Goal: Obtain resource: Obtain resource

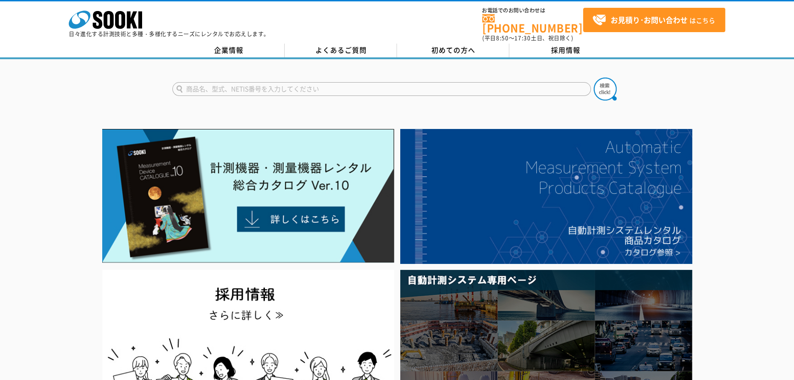
click at [306, 83] on input "text" at bounding box center [381, 89] width 418 height 14
type input "41X"
click at [594, 77] on button at bounding box center [605, 88] width 23 height 23
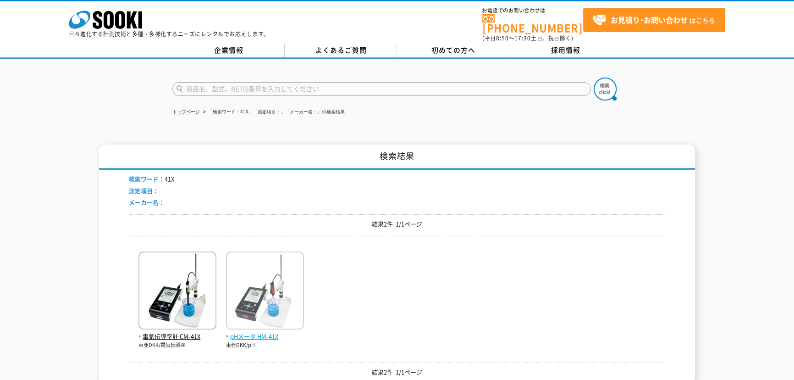
click at [258, 331] on span "pHメータ HM-41X" at bounding box center [265, 336] width 78 height 10
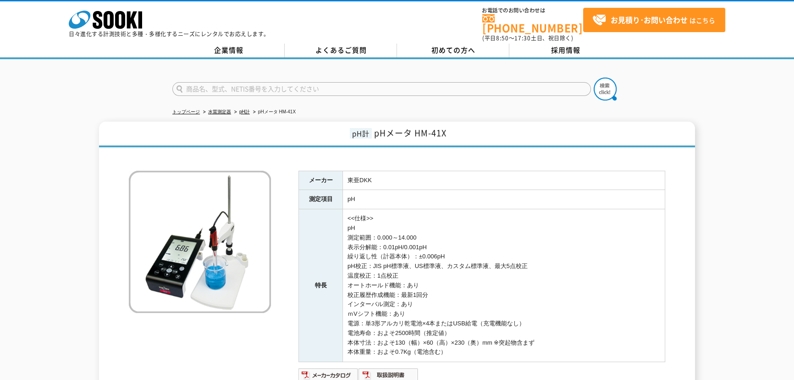
scroll to position [83, 0]
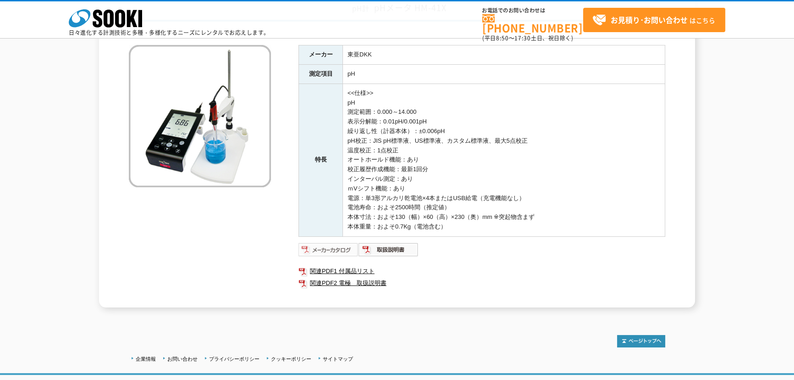
click at [346, 250] on img at bounding box center [328, 249] width 60 height 15
click at [388, 249] on img at bounding box center [388, 249] width 60 height 15
click at [363, 283] on link "関連PDF2 電極　取扱説明書" at bounding box center [481, 283] width 367 height 12
click at [347, 271] on link "関連PDF1 付属品リスト" at bounding box center [481, 271] width 367 height 12
